Goal: Transaction & Acquisition: Purchase product/service

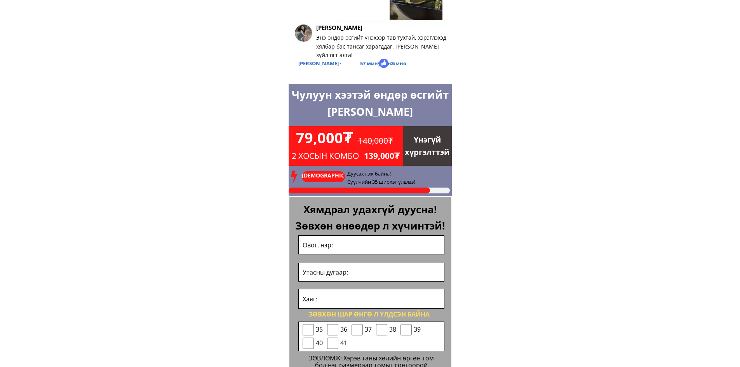
scroll to position [3088, 0]
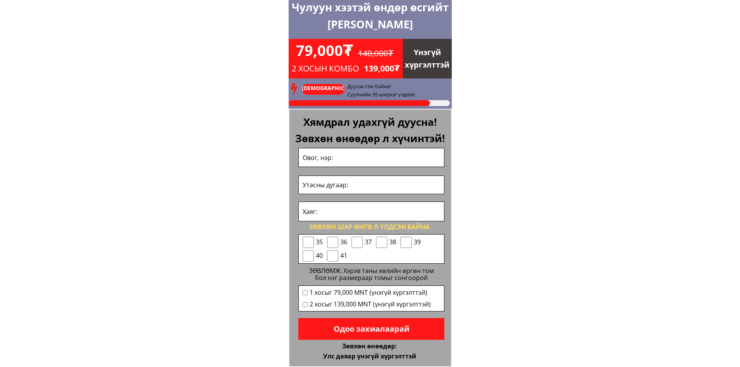
click at [410, 334] on p "Одоо захиалаарай" at bounding box center [371, 329] width 146 height 22
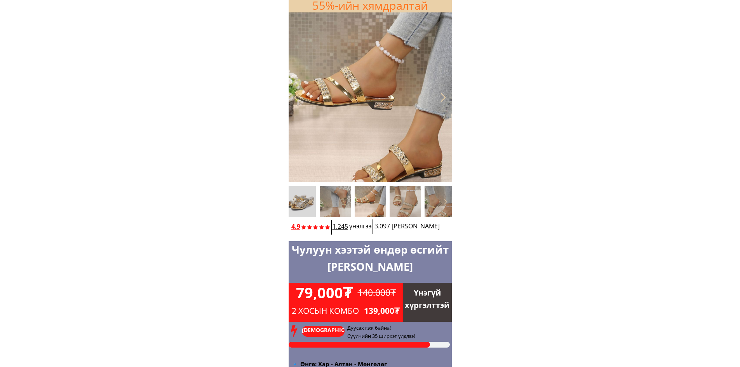
scroll to position [0, 0]
